Goal: Check status: Check status

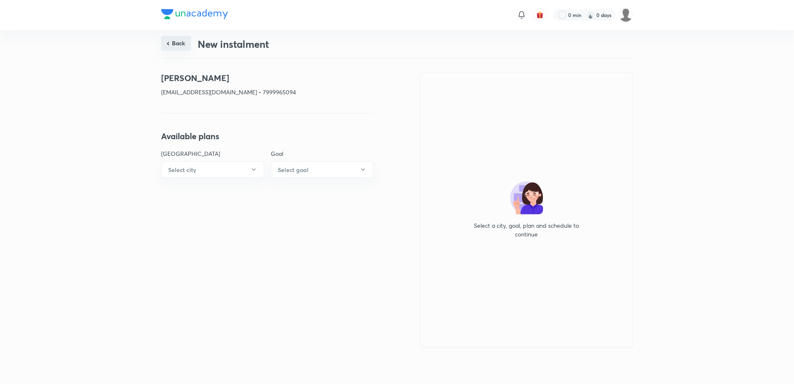
click at [167, 43] on button "Back" at bounding box center [176, 43] width 30 height 15
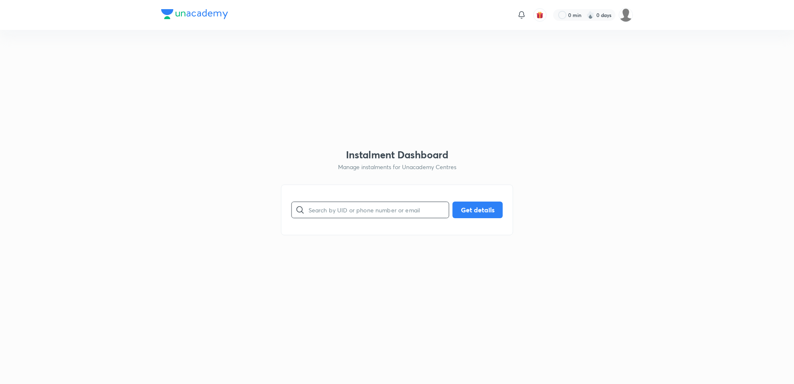
click at [320, 207] on input "text" at bounding box center [379, 209] width 140 height 21
paste input "[EMAIL_ADDRESS][DOMAIN_NAME]"
type input "[EMAIL_ADDRESS][DOMAIN_NAME]"
click at [468, 210] on button "Get details" at bounding box center [478, 209] width 50 height 17
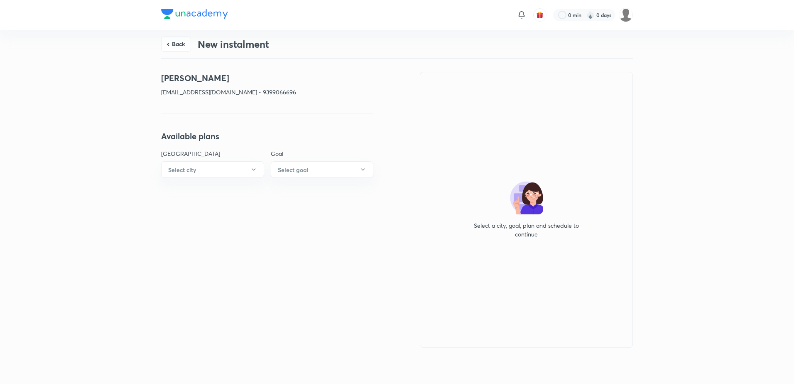
drag, startPoint x: 114, startPoint y: 69, endPoint x: 134, endPoint y: 65, distance: 20.3
click at [112, 68] on div "Back New instalment [PERSON_NAME] [EMAIL_ADDRESS][DOMAIN_NAME] • 9399066696 Ava…" at bounding box center [397, 205] width 794 height 351
drag, startPoint x: 138, startPoint y: 68, endPoint x: 232, endPoint y: 81, distance: 95.7
click at [232, 81] on div "Back New instalment [PERSON_NAME] [EMAIL_ADDRESS][DOMAIN_NAME] • 9399066696 Ava…" at bounding box center [397, 205] width 794 height 351
copy h4 "[PERSON_NAME]"
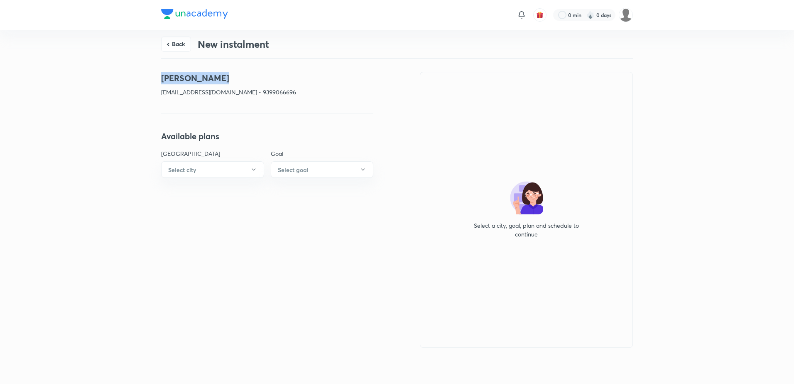
copy h4 "[PERSON_NAME]"
